Goal: Information Seeking & Learning: Learn about a topic

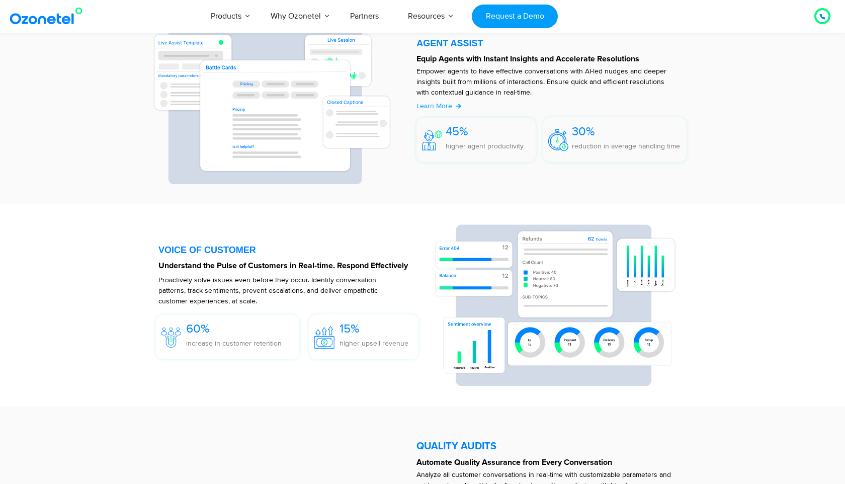
scroll to position [557, 0]
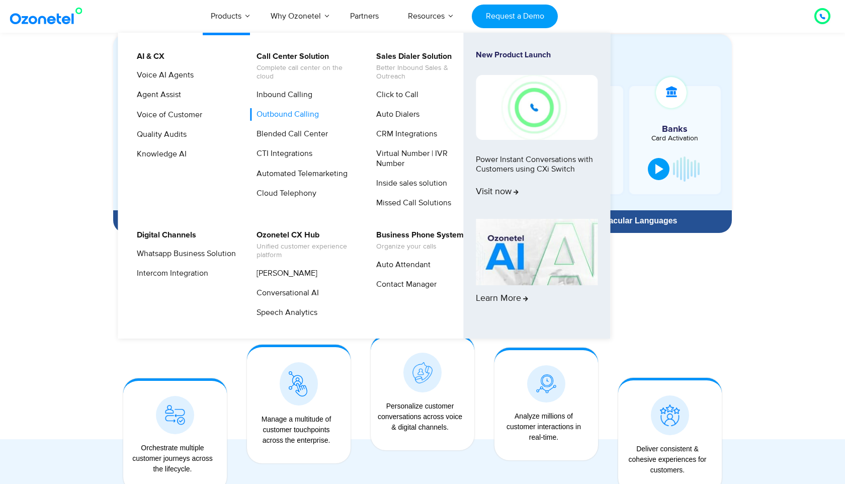
click at [275, 116] on link "Outbound Calling" at bounding box center [285, 114] width 70 height 13
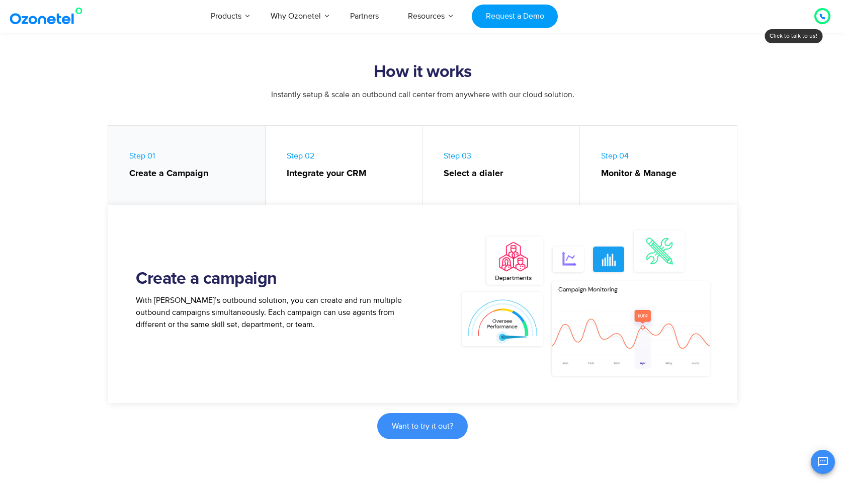
scroll to position [397, 0]
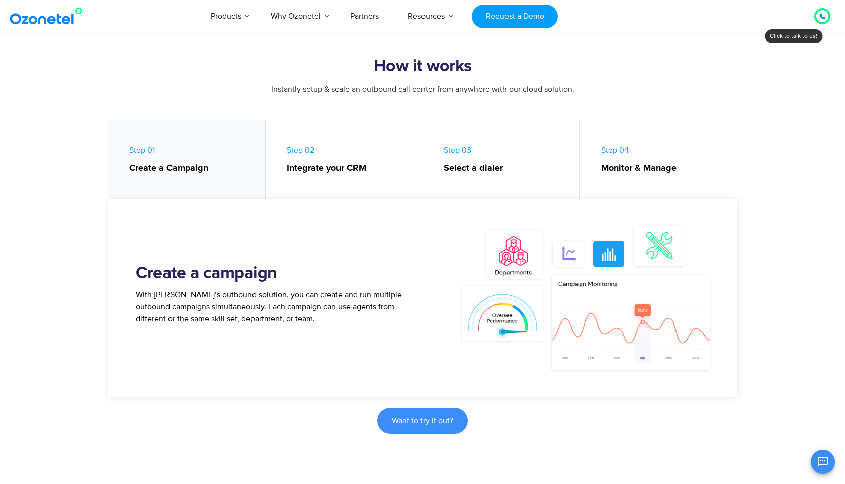
click at [527, 173] on strong "Select a dialer" at bounding box center [506, 168] width 126 height 14
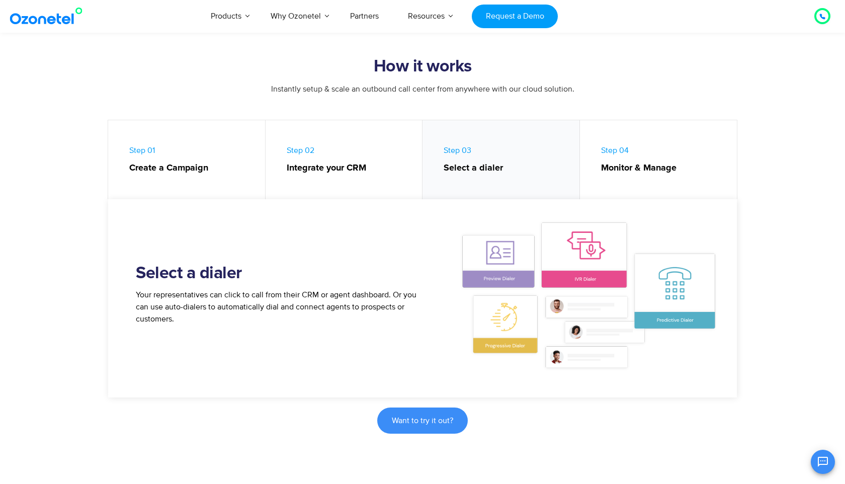
click at [606, 188] on link "Step 04 Monitor & Manage" at bounding box center [658, 162] width 157 height 84
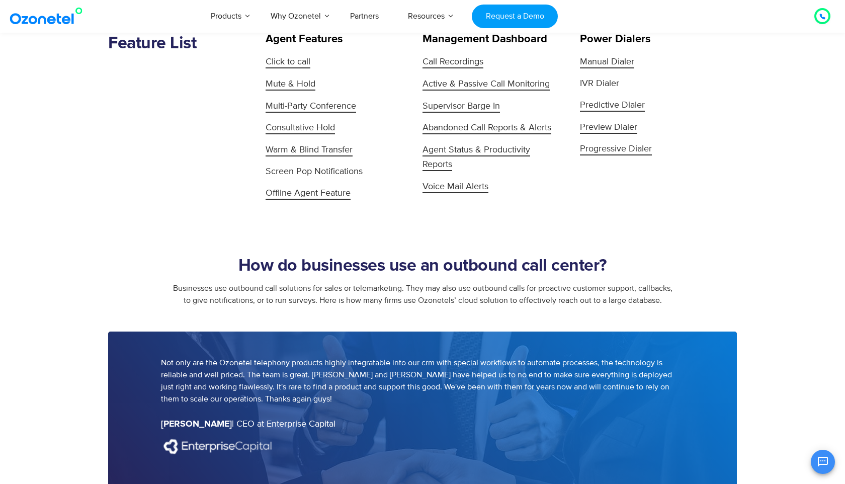
scroll to position [1058, 0]
